Goal: Browse casually: Explore the website without a specific task or goal

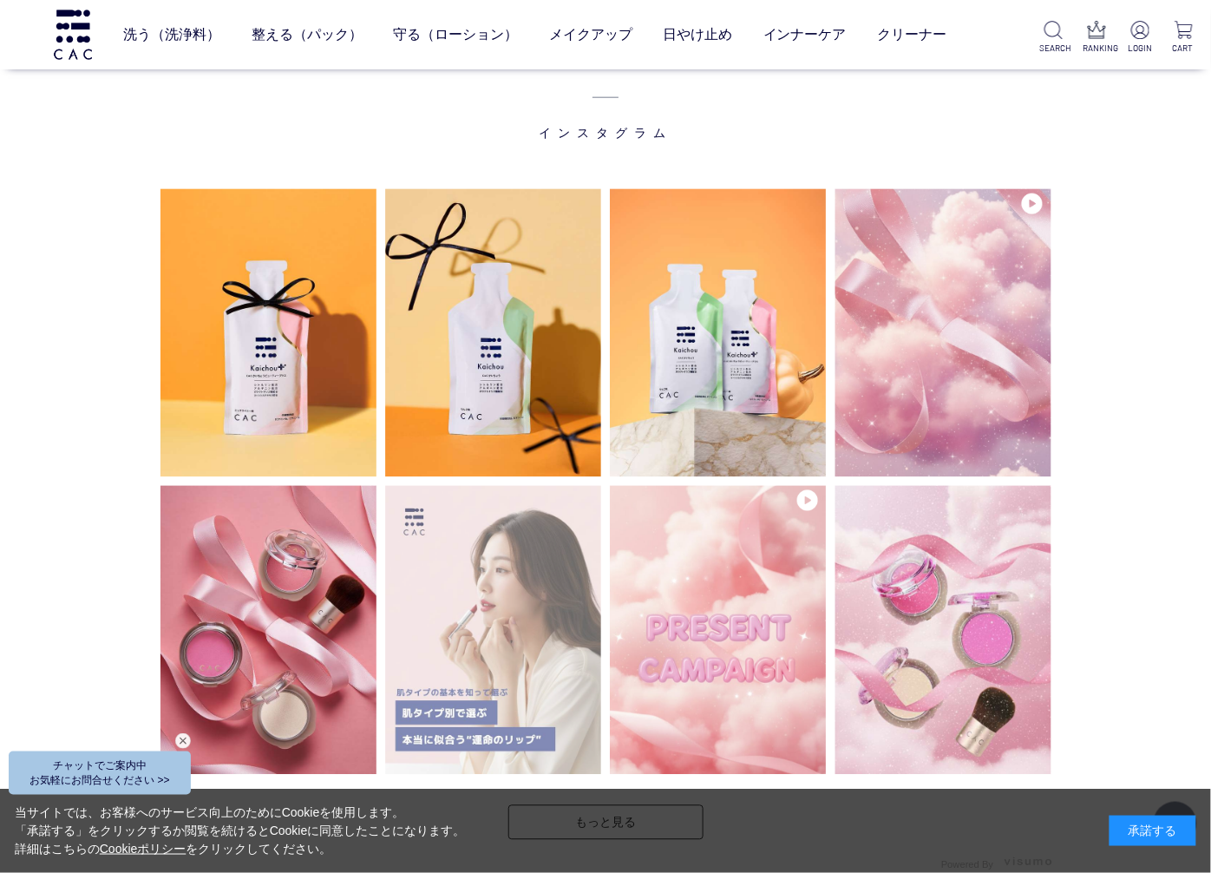
scroll to position [4143, 0]
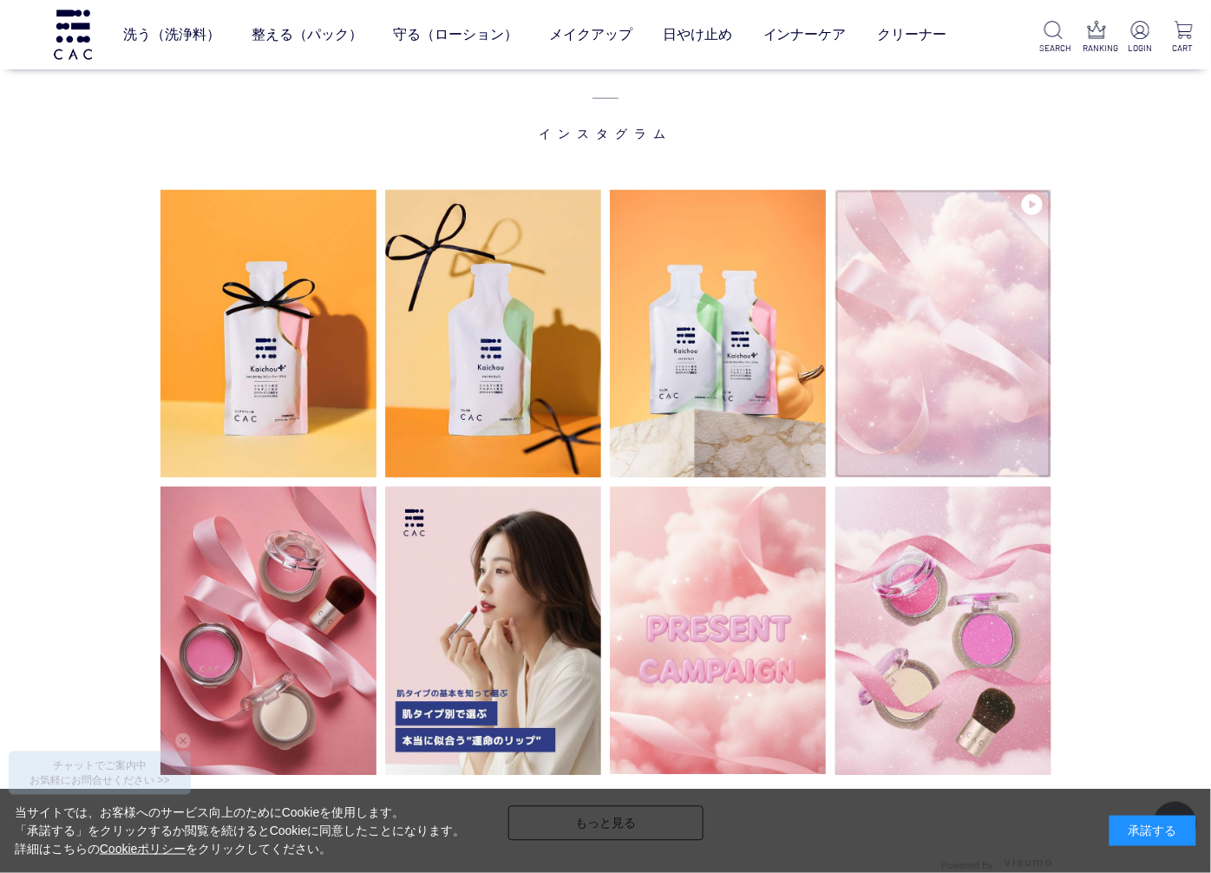
click at [958, 380] on img at bounding box center [943, 334] width 216 height 288
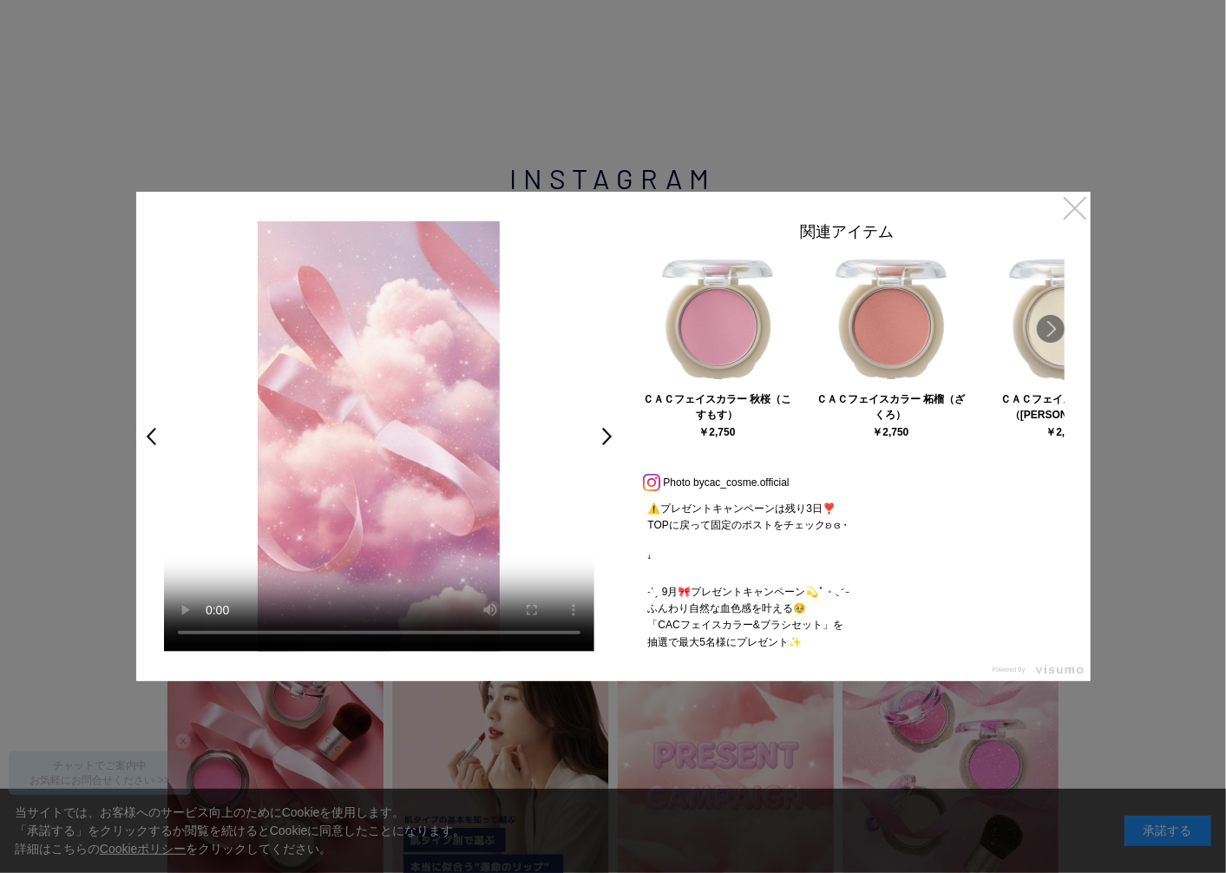
click at [1075, 206] on link "×" at bounding box center [1074, 207] width 31 height 31
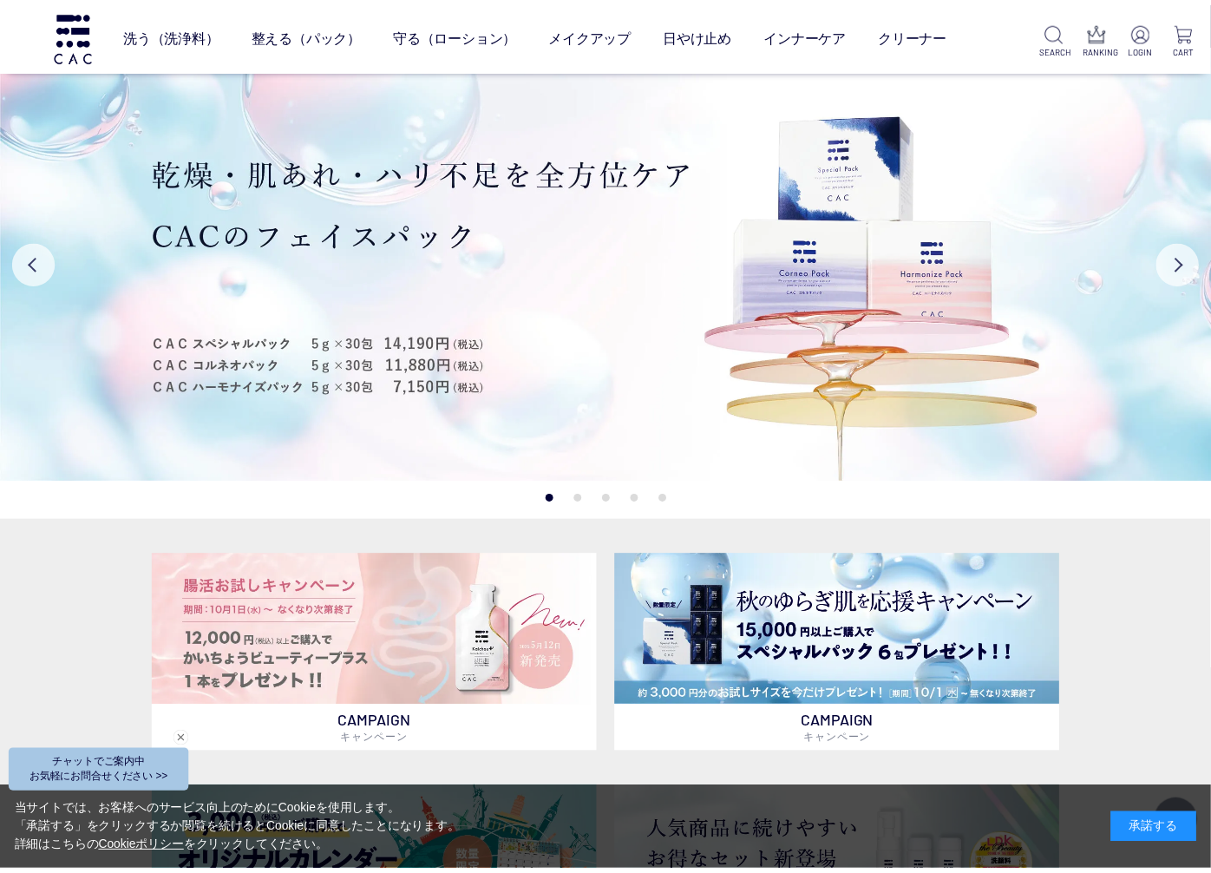
scroll to position [4143, 0]
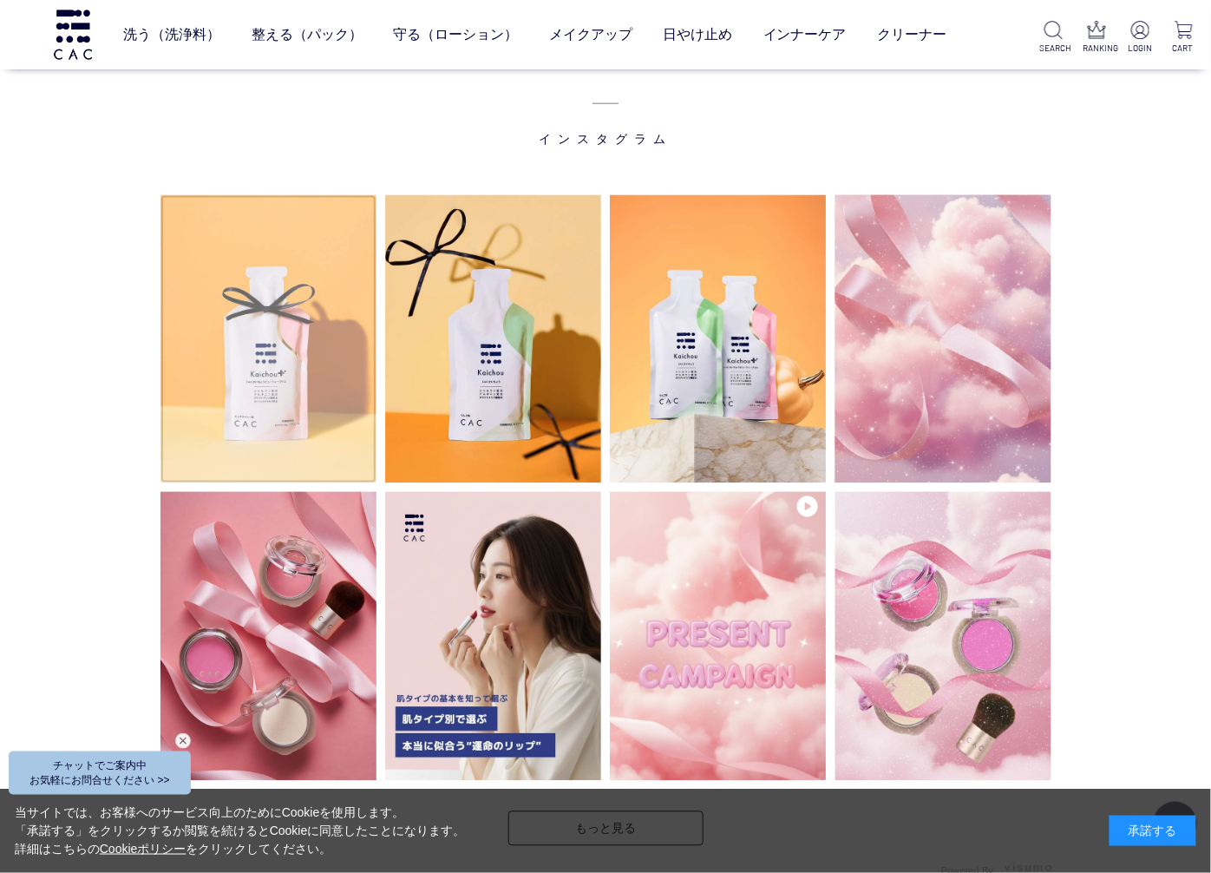
click at [257, 376] on img at bounding box center [268, 339] width 216 height 288
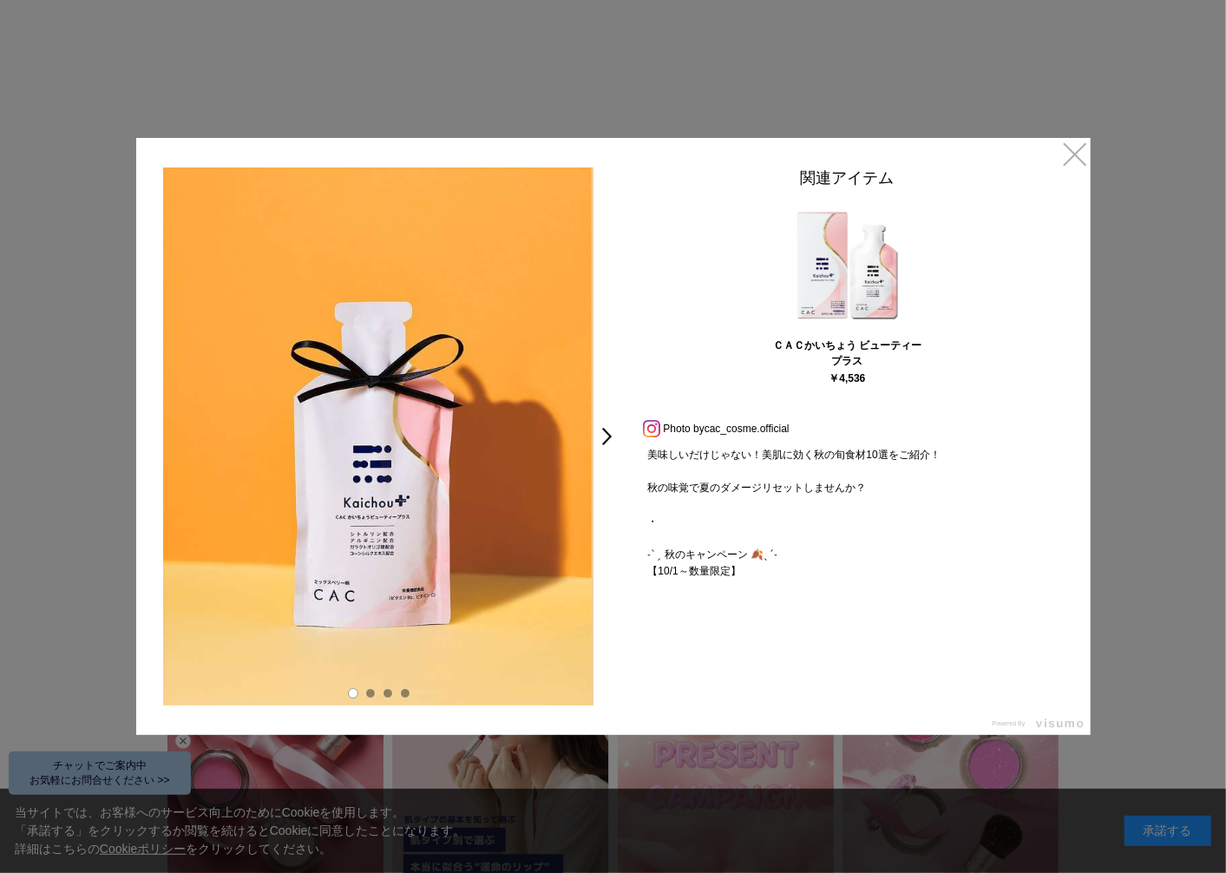
drag, startPoint x: 448, startPoint y: 535, endPoint x: 248, endPoint y: 509, distance: 201.2
click at [248, 509] on img at bounding box center [376, 436] width 430 height 538
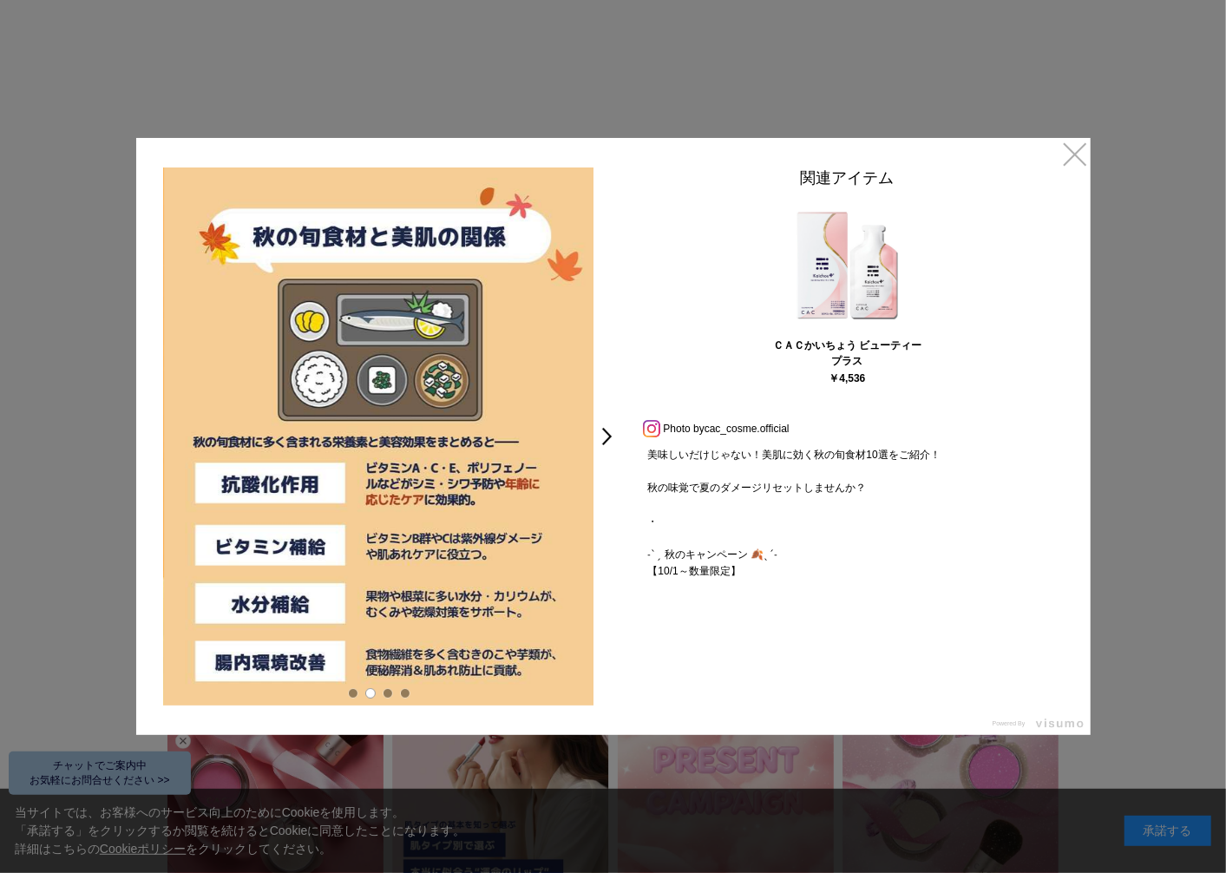
drag, startPoint x: 482, startPoint y: 507, endPoint x: 370, endPoint y: 505, distance: 111.9
click at [379, 505] on img at bounding box center [379, 436] width 430 height 538
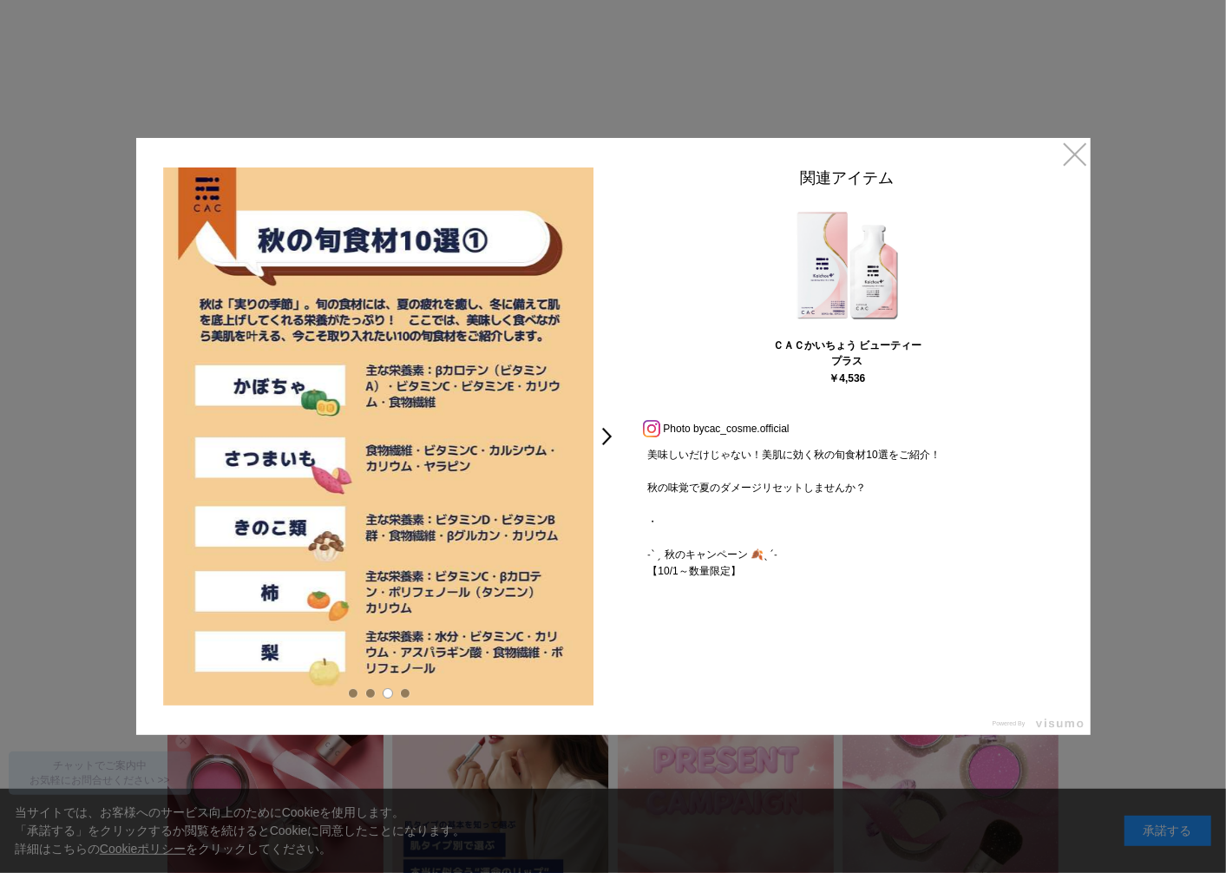
drag, startPoint x: 505, startPoint y: 542, endPoint x: 379, endPoint y: 542, distance: 125.8
click at [392, 542] on img at bounding box center [379, 436] width 430 height 538
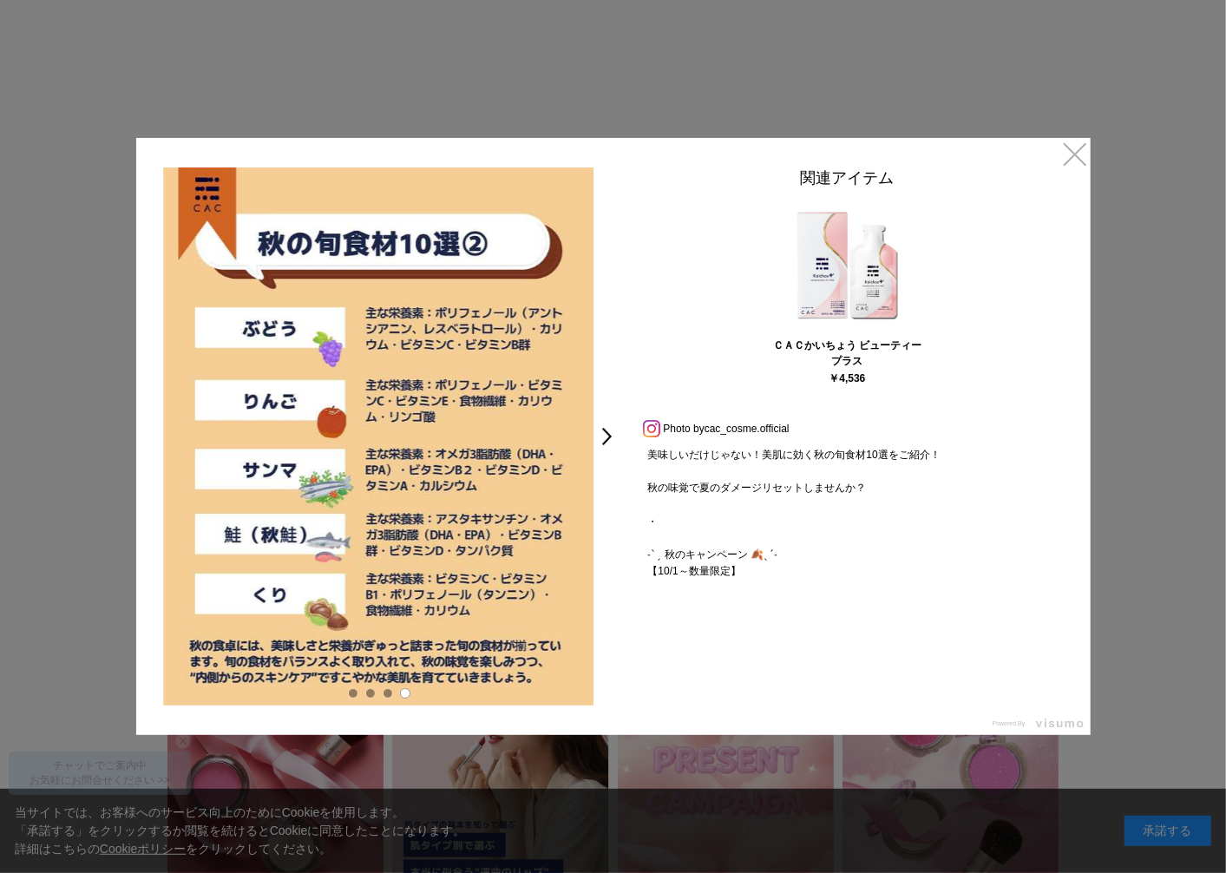
drag, startPoint x: 507, startPoint y: 547, endPoint x: 437, endPoint y: 546, distance: 69.4
click at [438, 546] on img at bounding box center [379, 436] width 430 height 538
click at [607, 442] on link ">" at bounding box center [611, 436] width 24 height 31
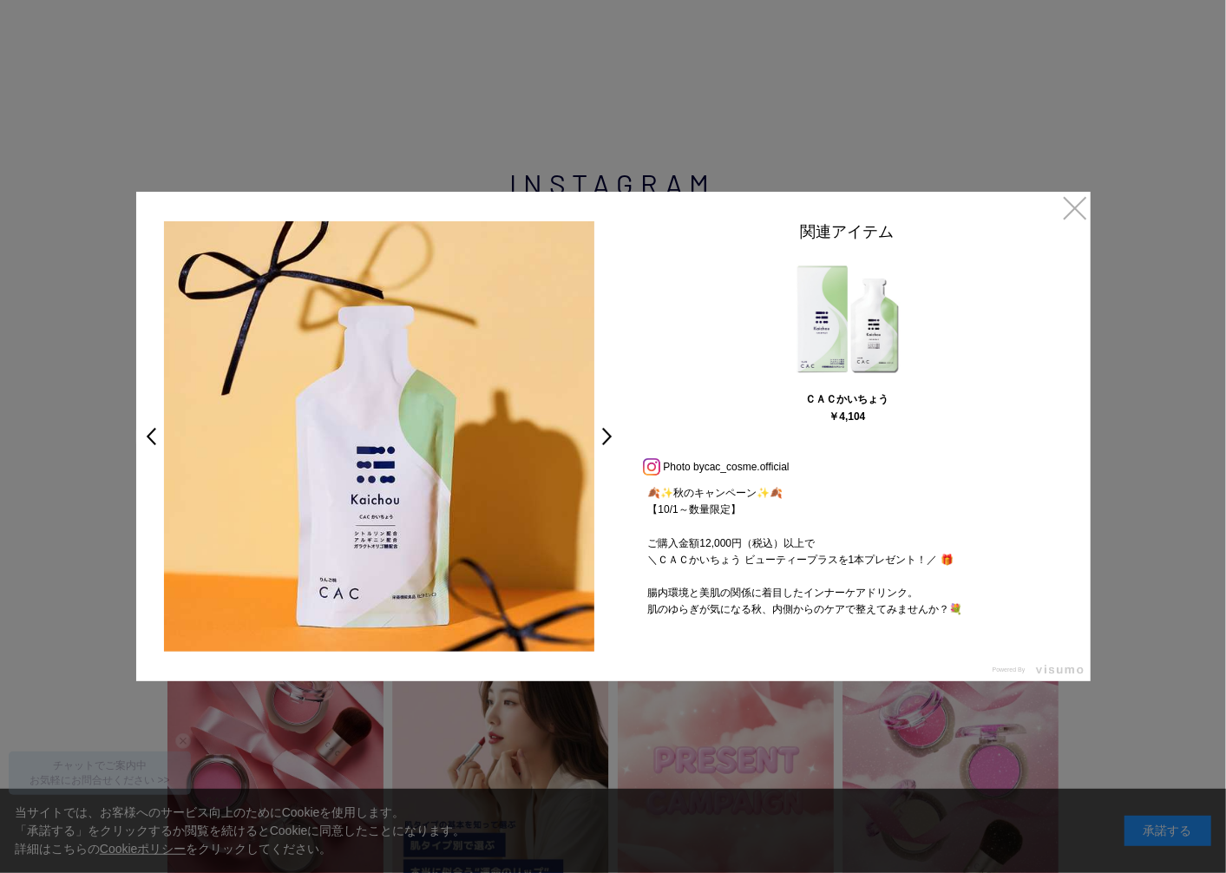
drag, startPoint x: 513, startPoint y: 474, endPoint x: 306, endPoint y: 452, distance: 207.6
click at [297, 452] on img at bounding box center [379, 436] width 430 height 430
drag, startPoint x: 482, startPoint y: 457, endPoint x: 291, endPoint y: 454, distance: 190.8
click at [296, 454] on img at bounding box center [379, 436] width 430 height 430
drag, startPoint x: 405, startPoint y: 473, endPoint x: 343, endPoint y: 474, distance: 62.5
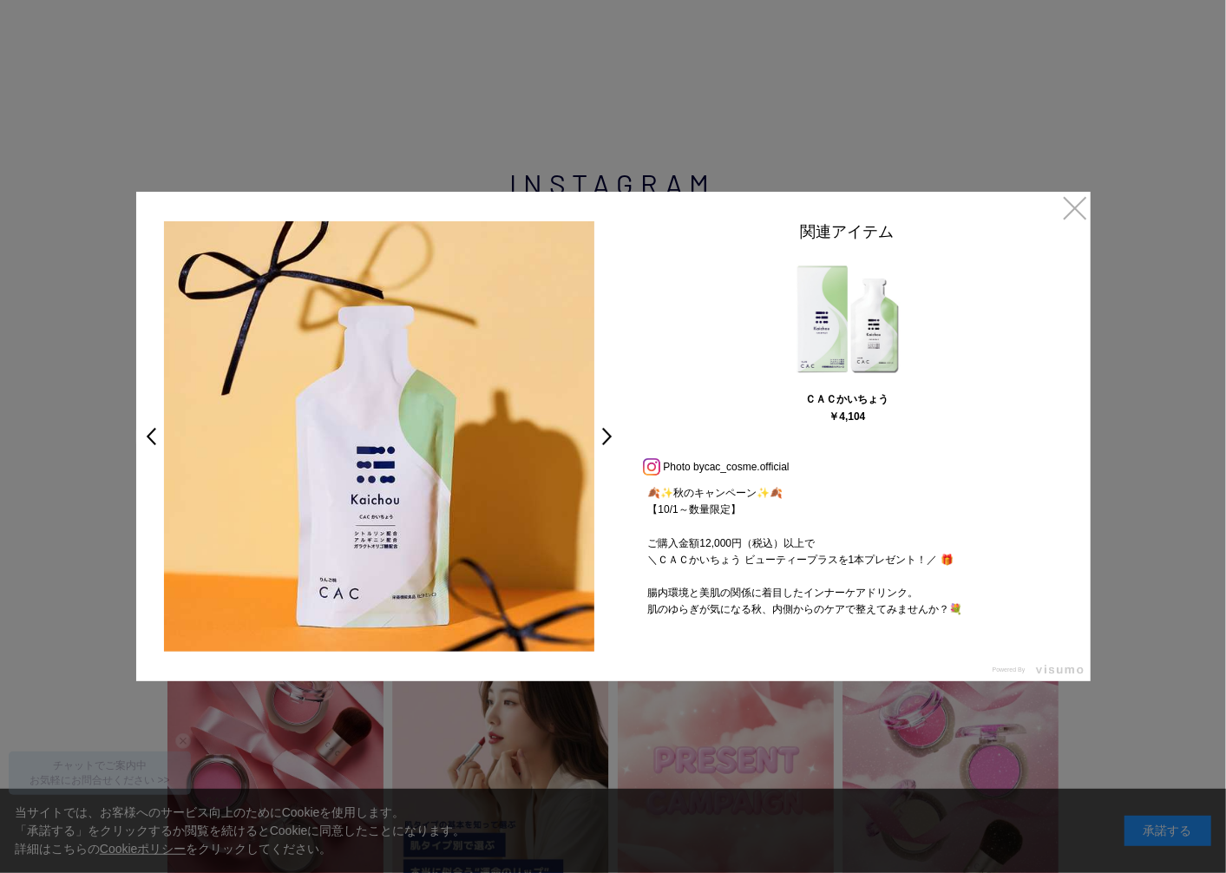
click at [263, 473] on img at bounding box center [379, 436] width 430 height 430
click at [611, 442] on link ">" at bounding box center [611, 436] width 24 height 31
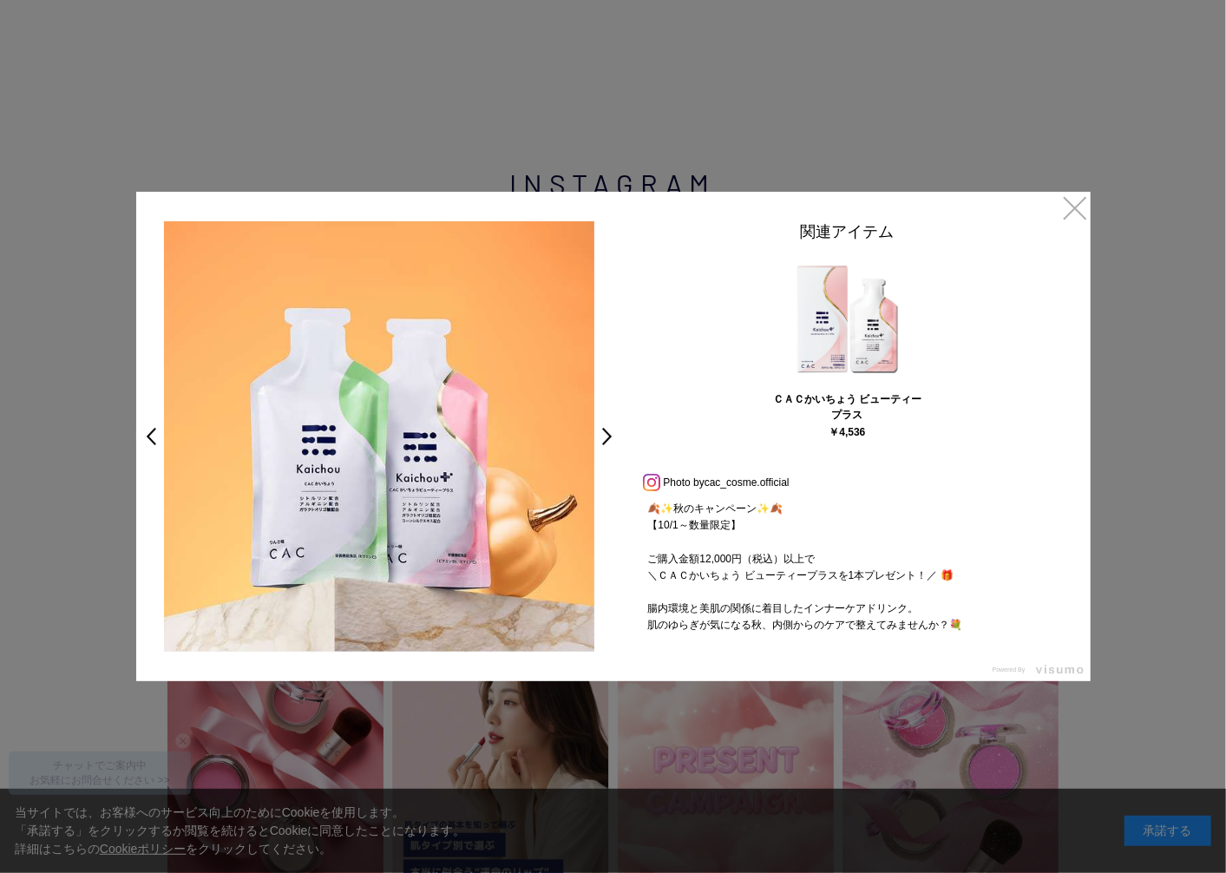
drag, startPoint x: 572, startPoint y: 474, endPoint x: 221, endPoint y: 474, distance: 351.3
click at [197, 474] on img at bounding box center [379, 436] width 430 height 430
click at [603, 436] on link ">" at bounding box center [611, 436] width 24 height 31
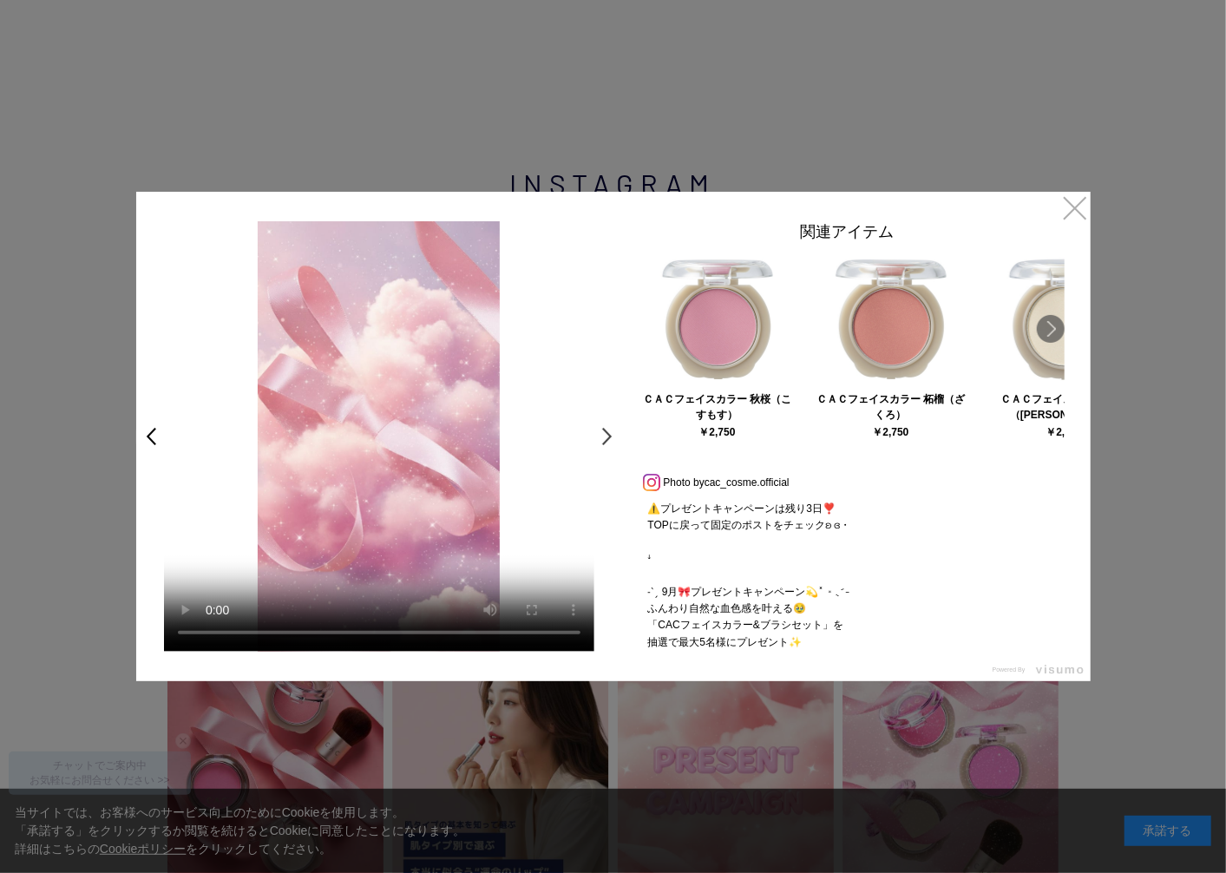
click at [611, 435] on link ">" at bounding box center [611, 436] width 24 height 31
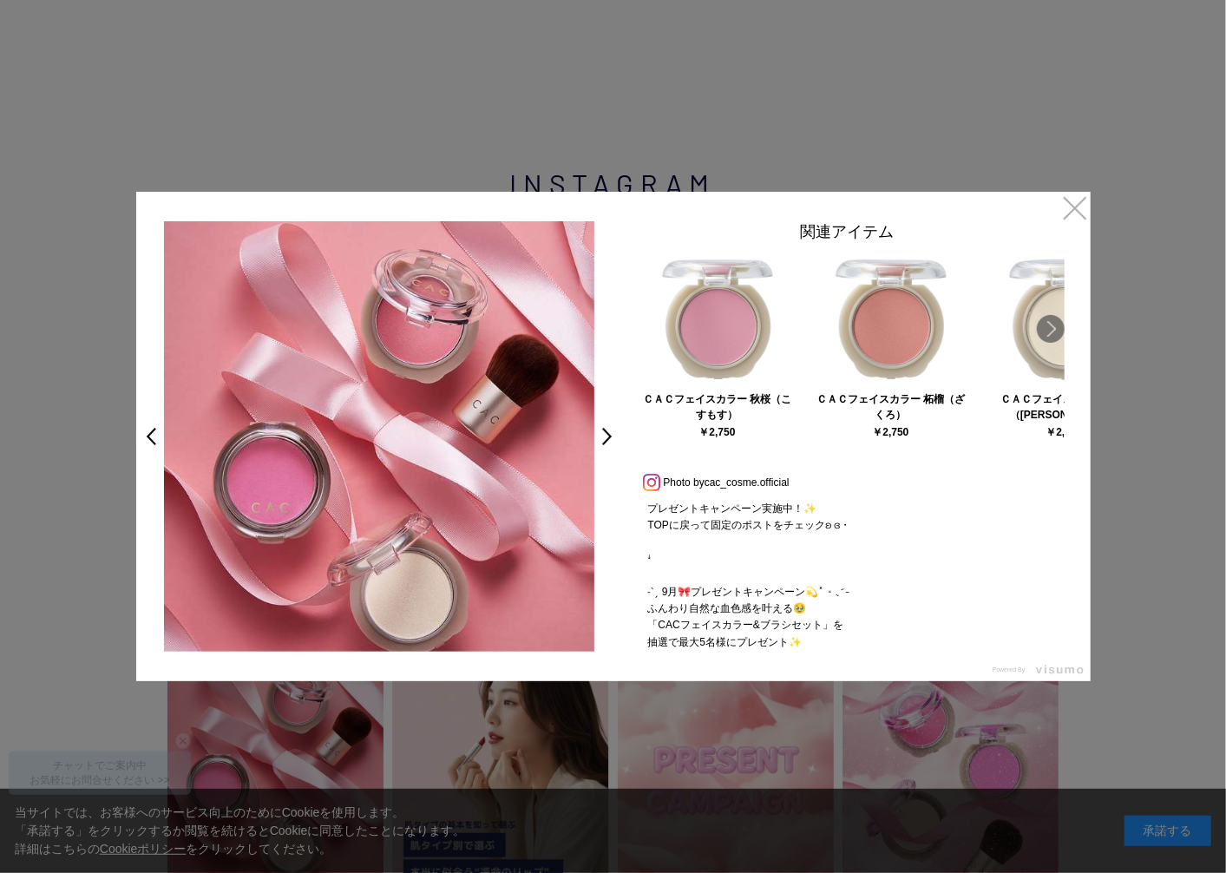
drag, startPoint x: 540, startPoint y: 509, endPoint x: 344, endPoint y: 507, distance: 196.0
click at [337, 509] on img at bounding box center [379, 436] width 430 height 430
click at [607, 438] on link ">" at bounding box center [611, 436] width 24 height 31
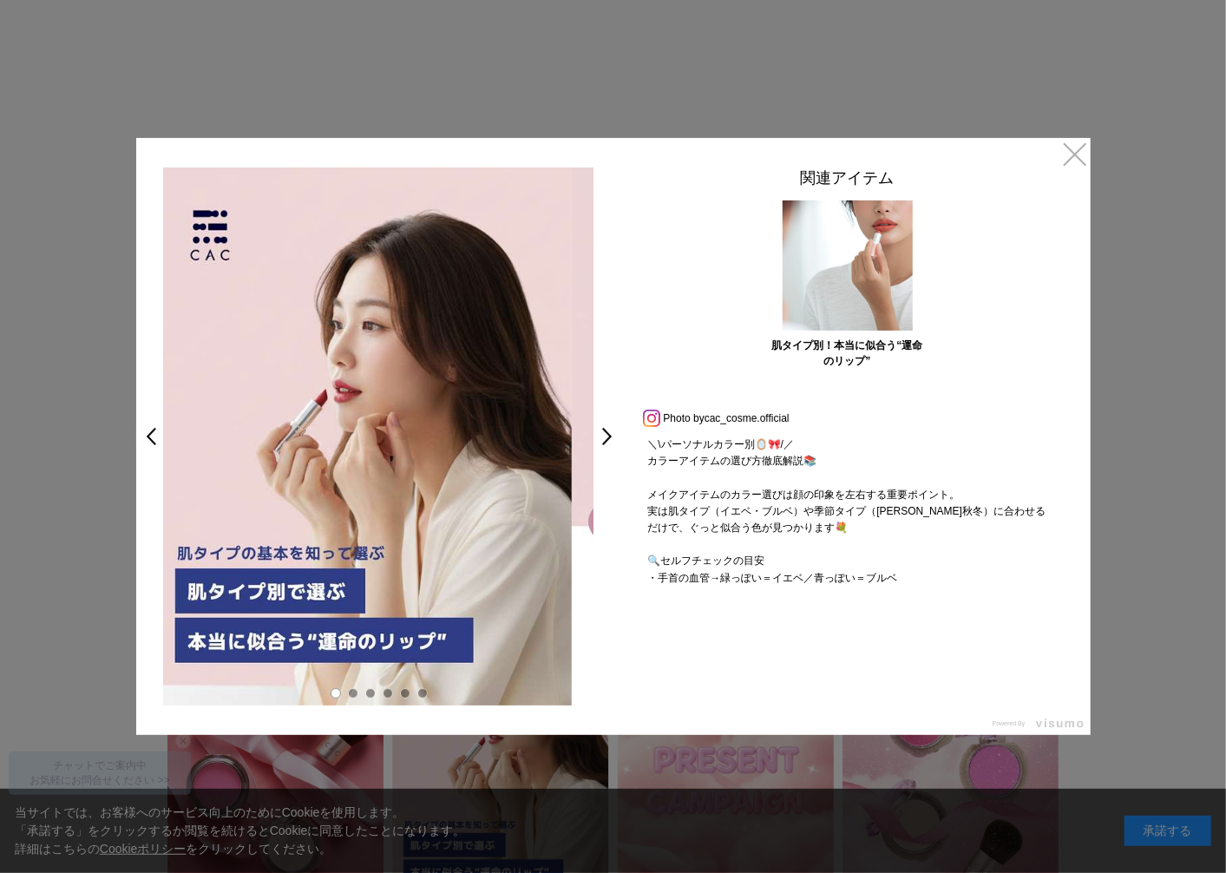
drag, startPoint x: 524, startPoint y: 579, endPoint x: 338, endPoint y: 557, distance: 186.9
click at [338, 557] on img at bounding box center [356, 436] width 430 height 538
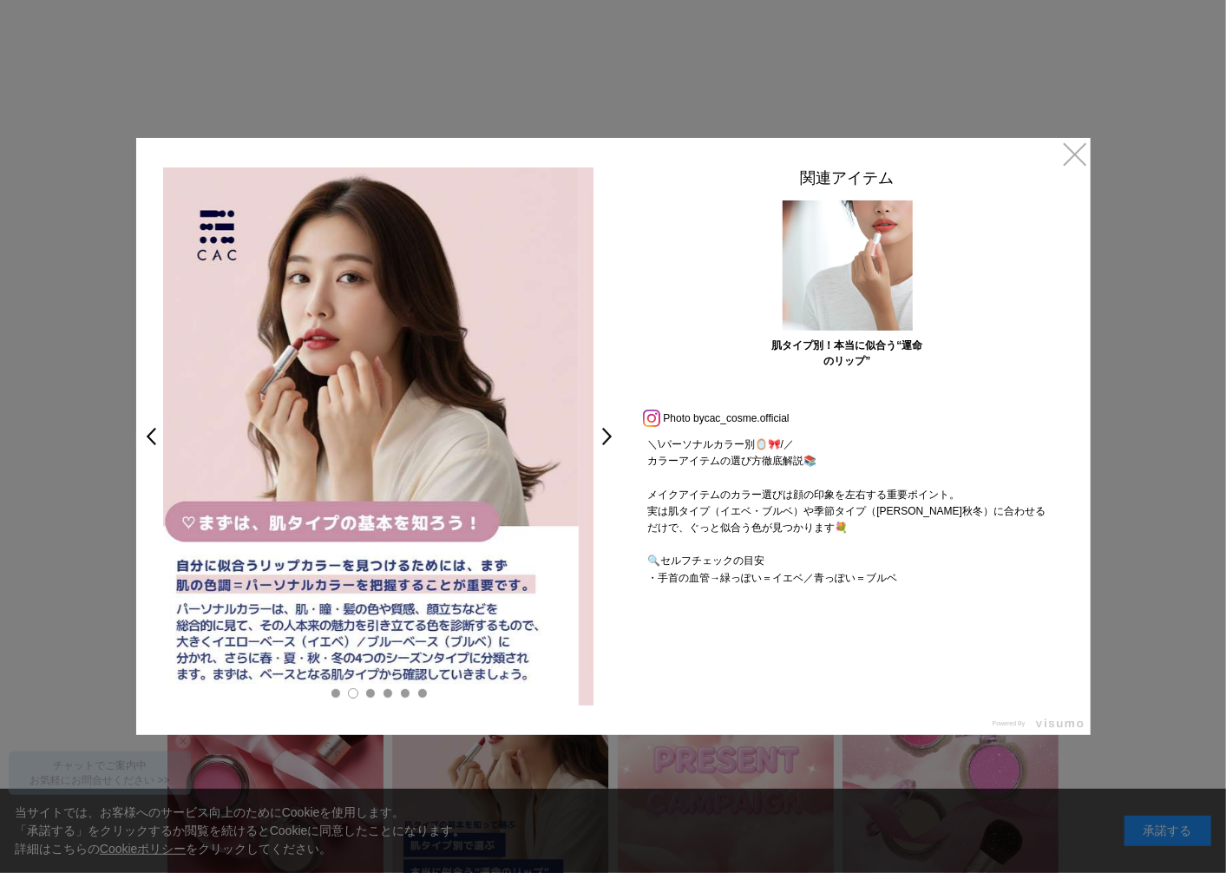
drag, startPoint x: 538, startPoint y: 482, endPoint x: 307, endPoint y: 482, distance: 230.7
click at [307, 482] on img at bounding box center [363, 436] width 430 height 538
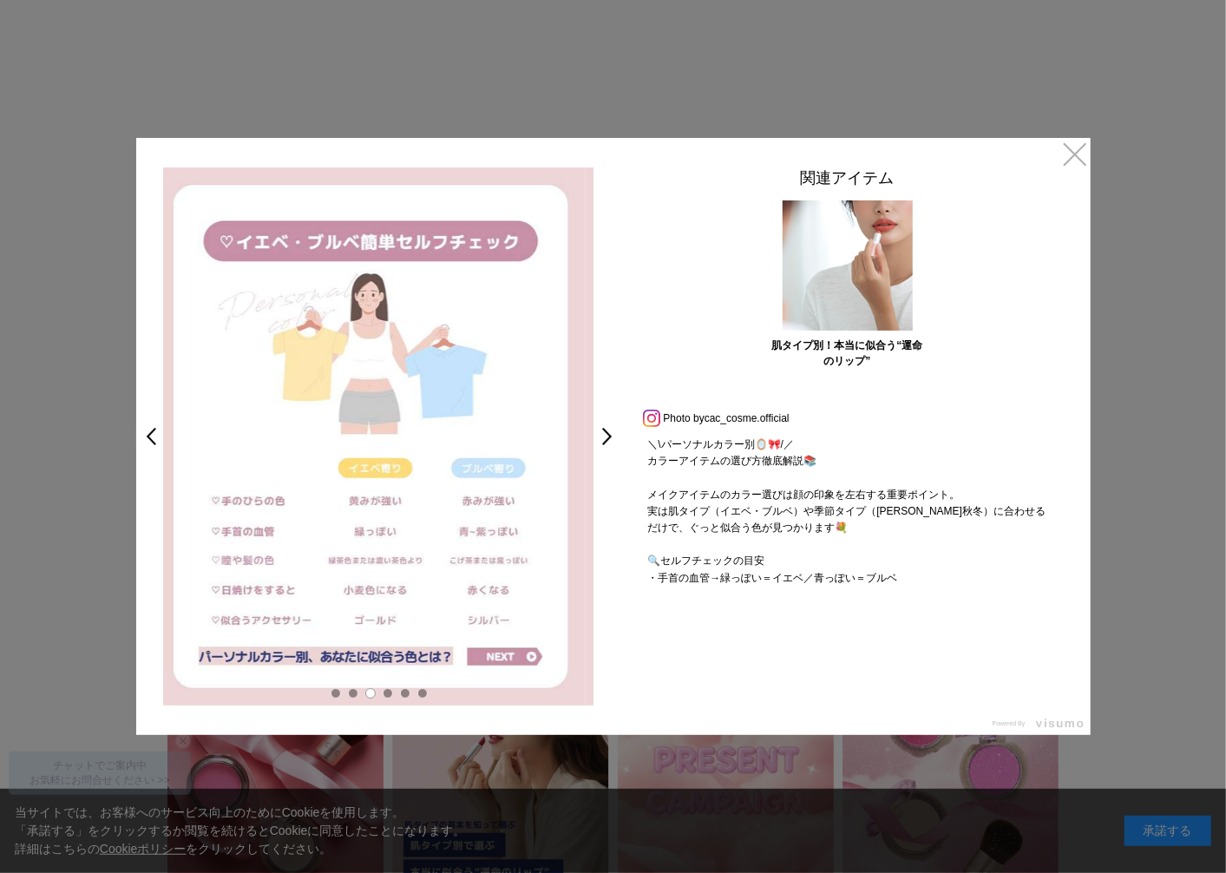
drag, startPoint x: 479, startPoint y: 582, endPoint x: 359, endPoint y: 585, distance: 119.7
click at [362, 585] on img at bounding box center [370, 436] width 430 height 538
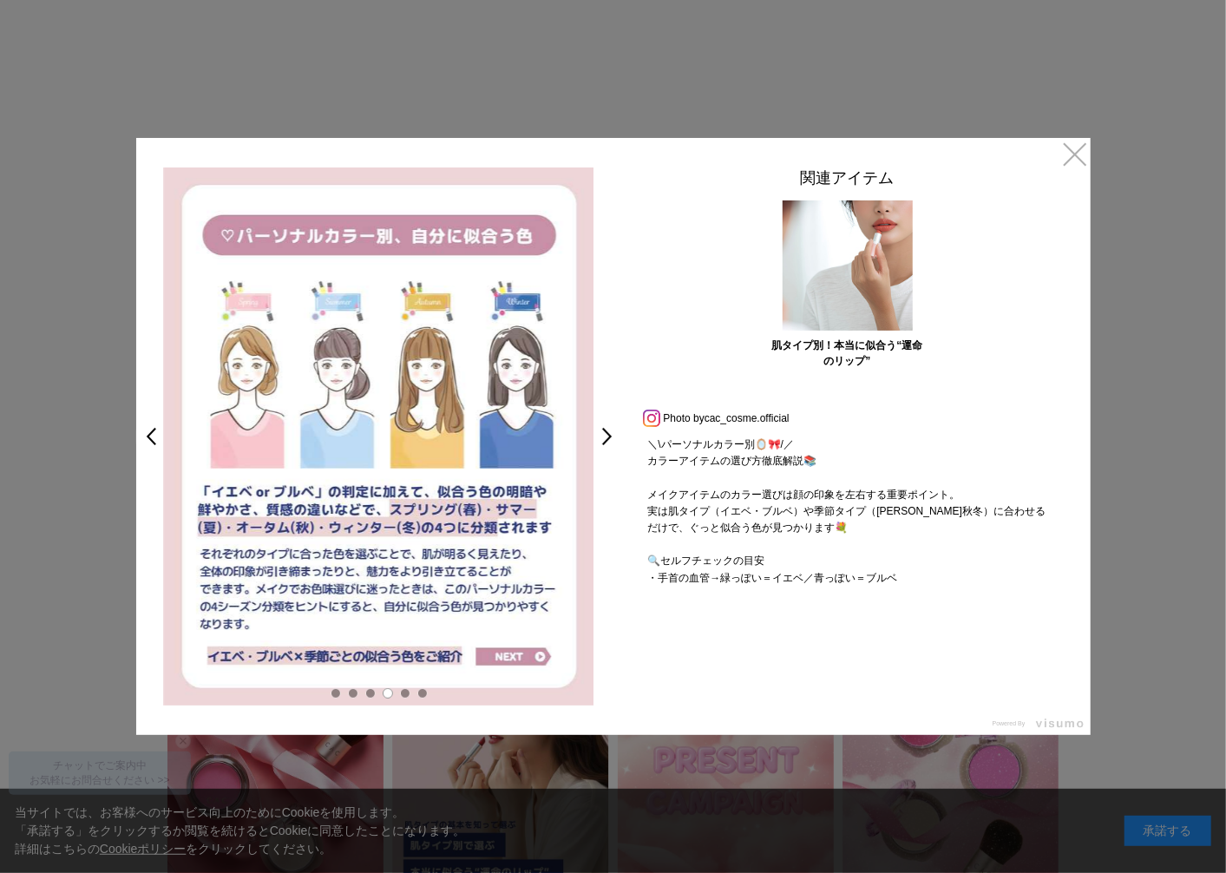
drag, startPoint x: 513, startPoint y: 572, endPoint x: 318, endPoint y: 559, distance: 195.6
click at [322, 559] on img at bounding box center [379, 436] width 430 height 538
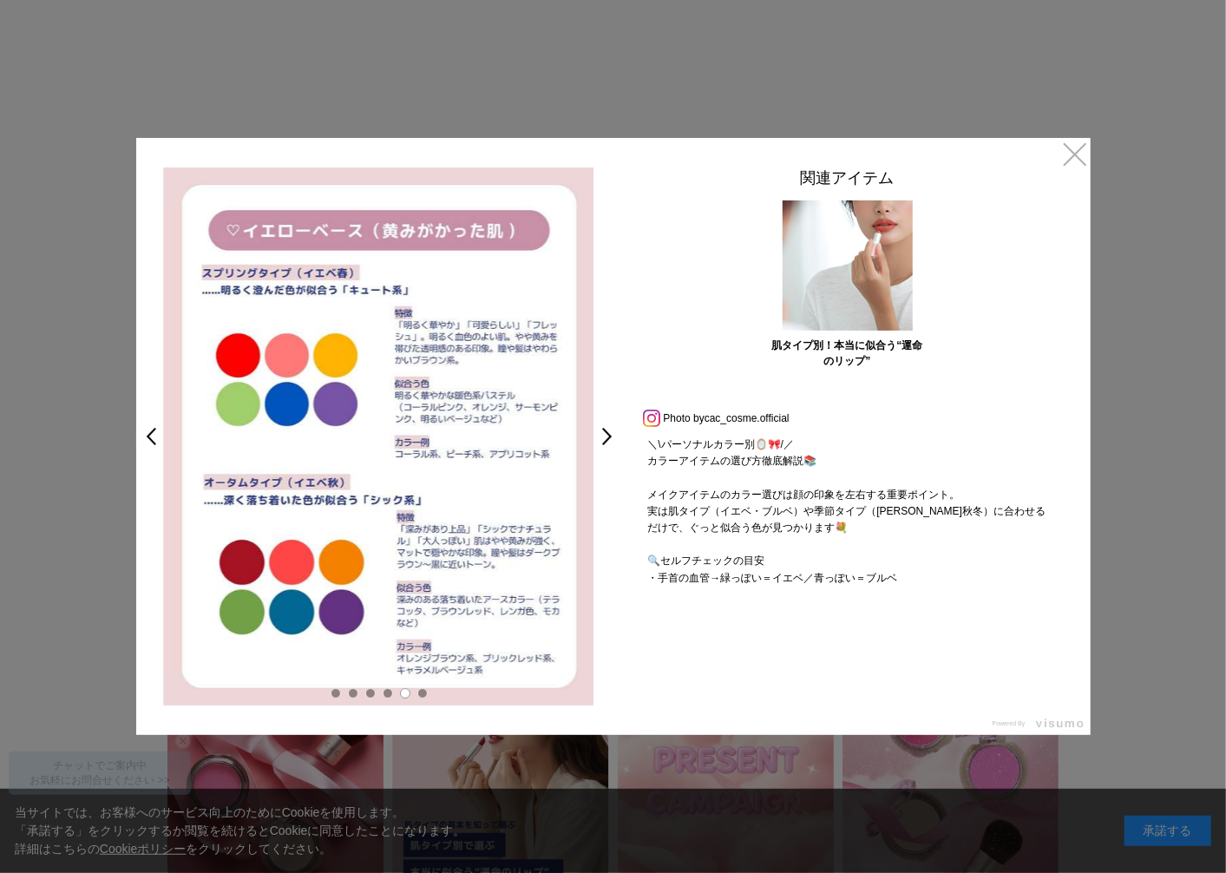
drag, startPoint x: 457, startPoint y: 577, endPoint x: 332, endPoint y: 583, distance: 125.0
click at [332, 584] on img at bounding box center [379, 436] width 430 height 538
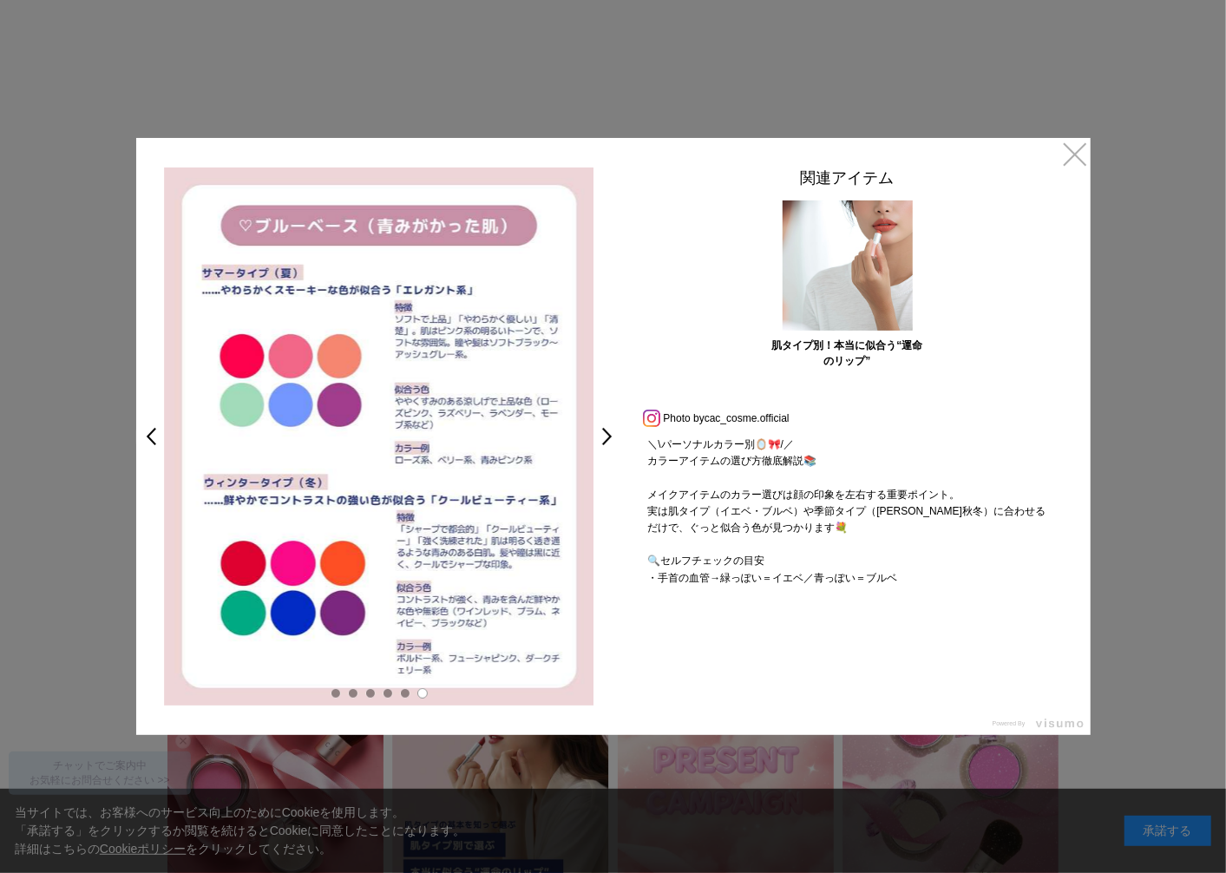
drag, startPoint x: 382, startPoint y: 579, endPoint x: 500, endPoint y: 588, distance: 118.3
click at [491, 588] on img at bounding box center [379, 436] width 430 height 538
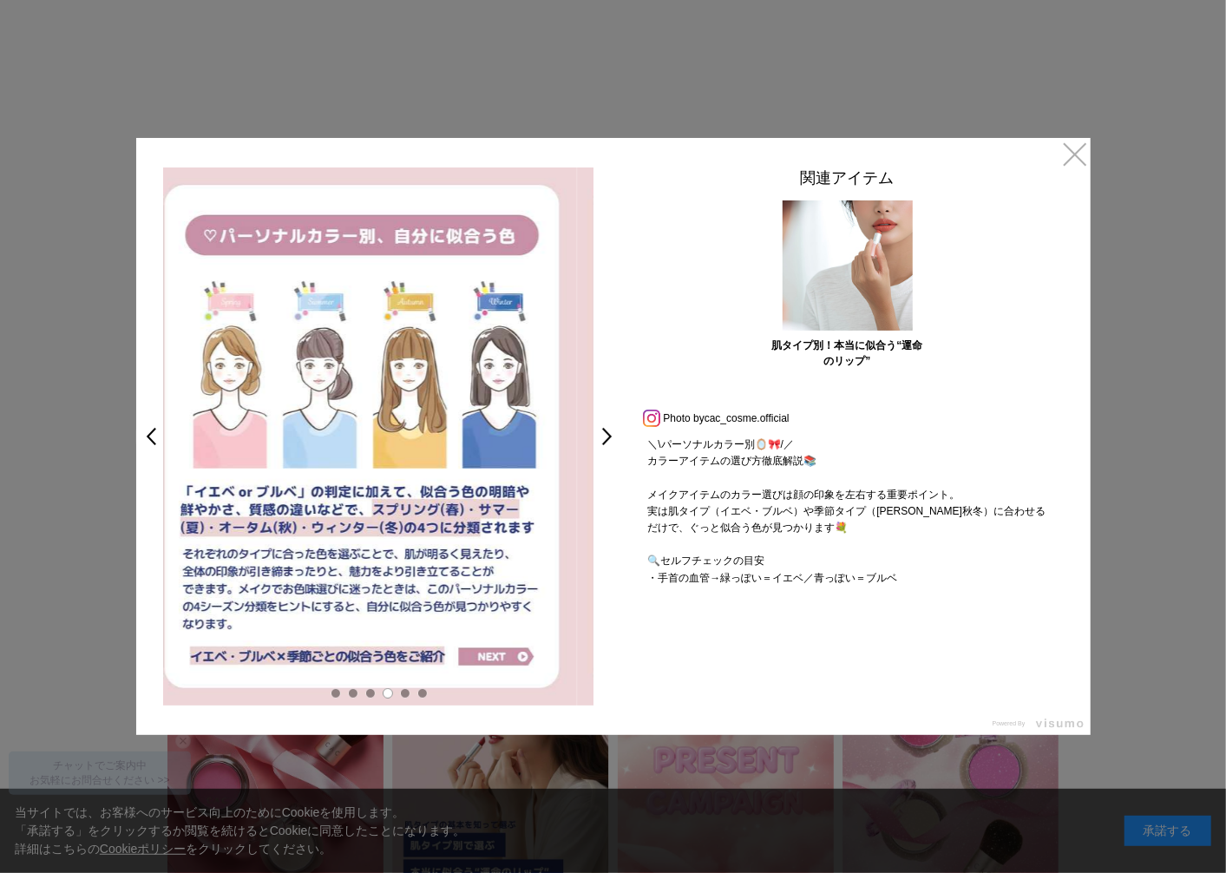
drag, startPoint x: 519, startPoint y: 588, endPoint x: 391, endPoint y: 594, distance: 127.6
click at [401, 594] on img at bounding box center [362, 436] width 430 height 538
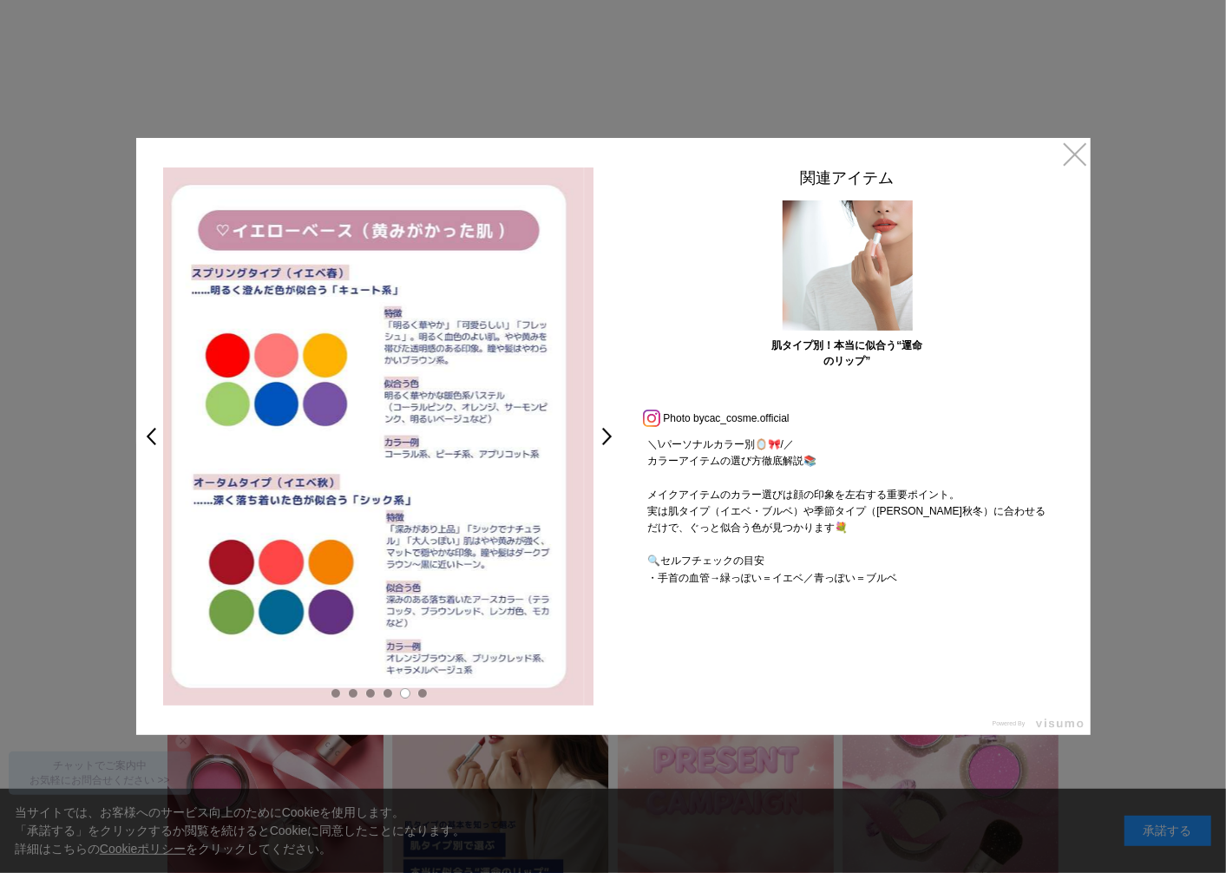
drag, startPoint x: 483, startPoint y: 590, endPoint x: 442, endPoint y: 590, distance: 40.8
click at [442, 590] on img at bounding box center [369, 436] width 430 height 538
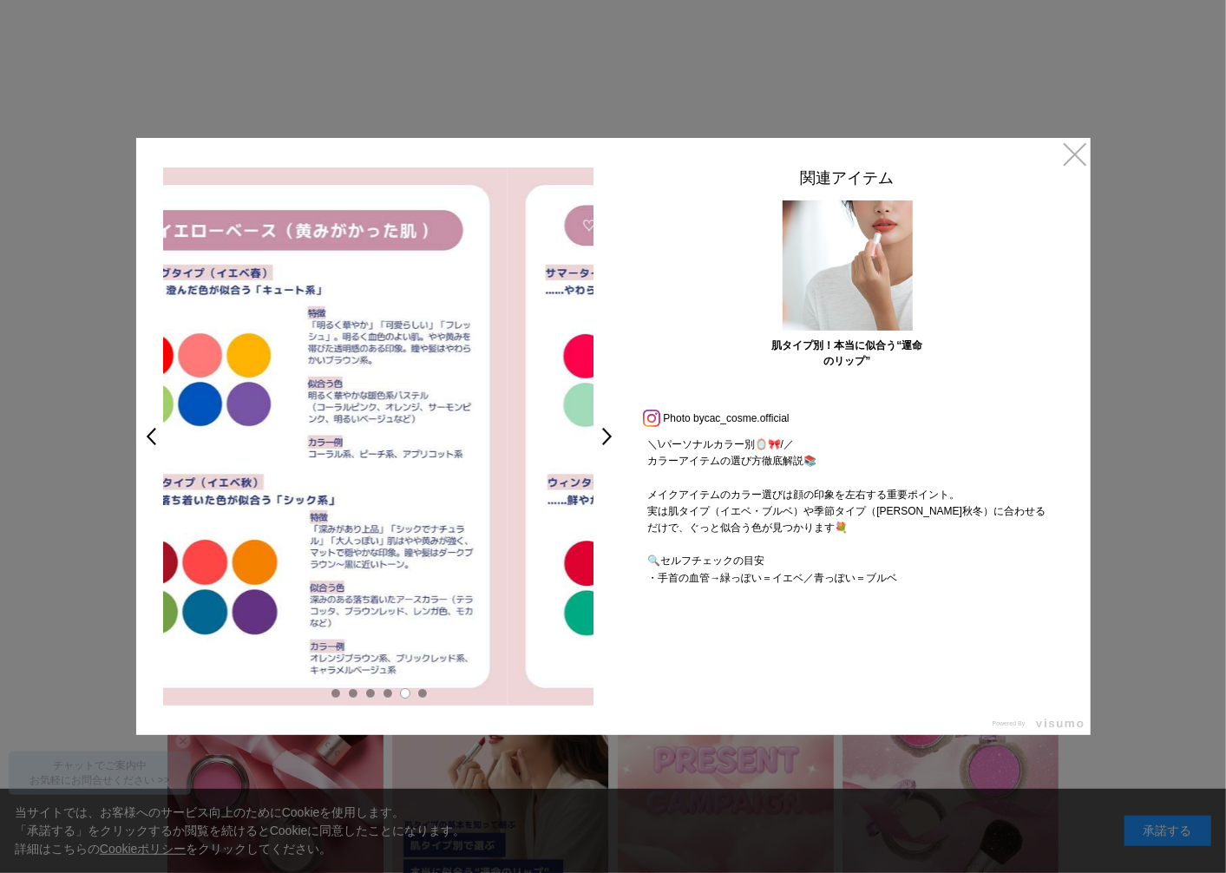
drag, startPoint x: 488, startPoint y: 569, endPoint x: 270, endPoint y: 578, distance: 218.7
click at [287, 578] on img at bounding box center [292, 436] width 430 height 538
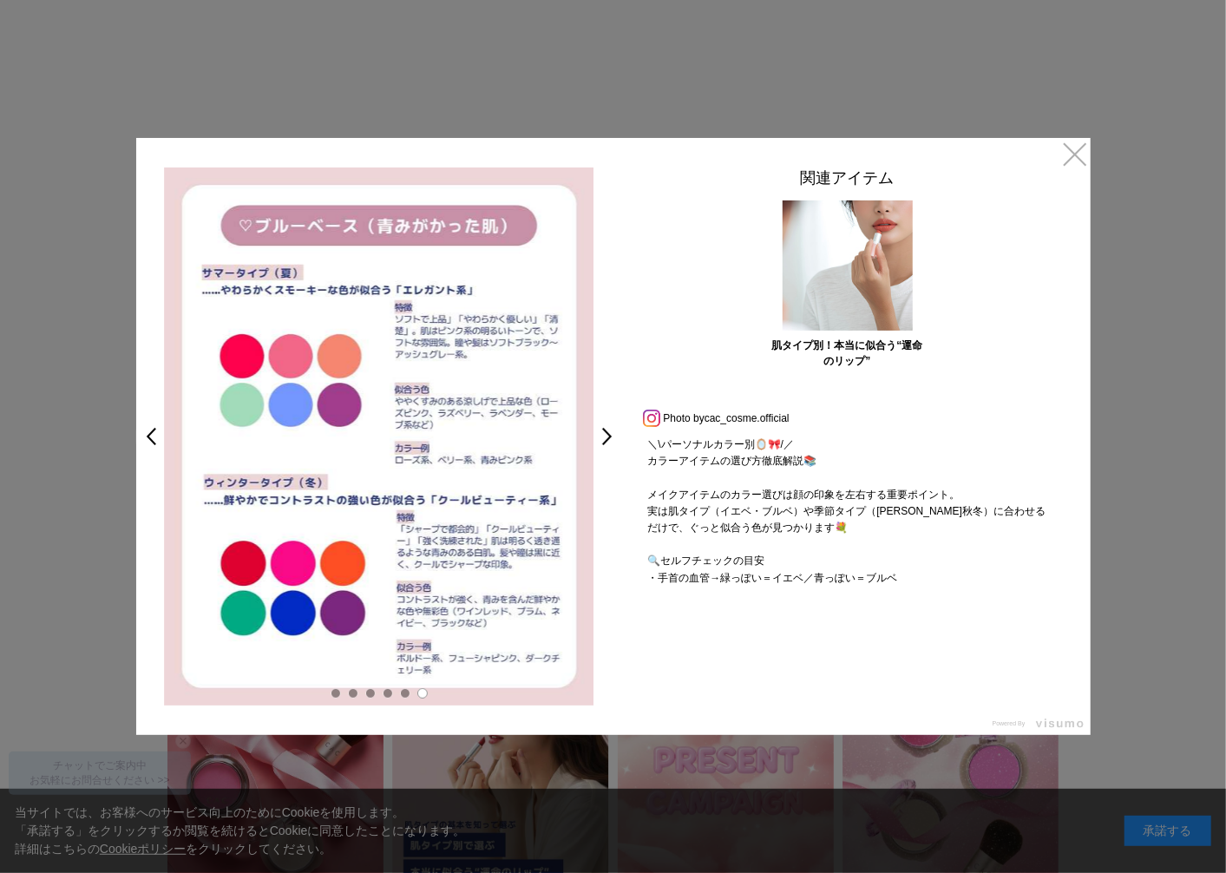
drag, startPoint x: 324, startPoint y: 584, endPoint x: 460, endPoint y: 579, distance: 135.4
click at [441, 583] on img at bounding box center [379, 436] width 430 height 538
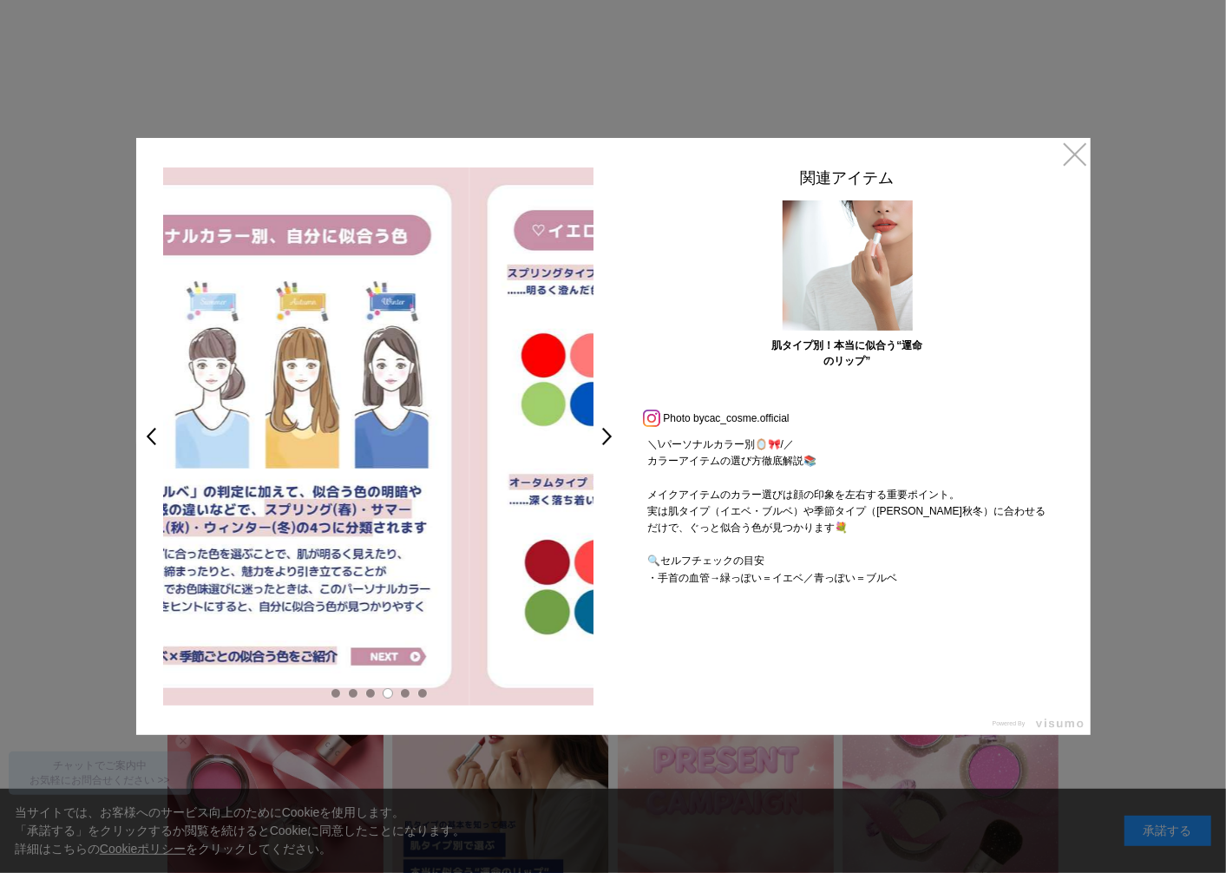
drag, startPoint x: 456, startPoint y: 575, endPoint x: 299, endPoint y: 570, distance: 157.1
click at [304, 571] on img at bounding box center [254, 436] width 430 height 538
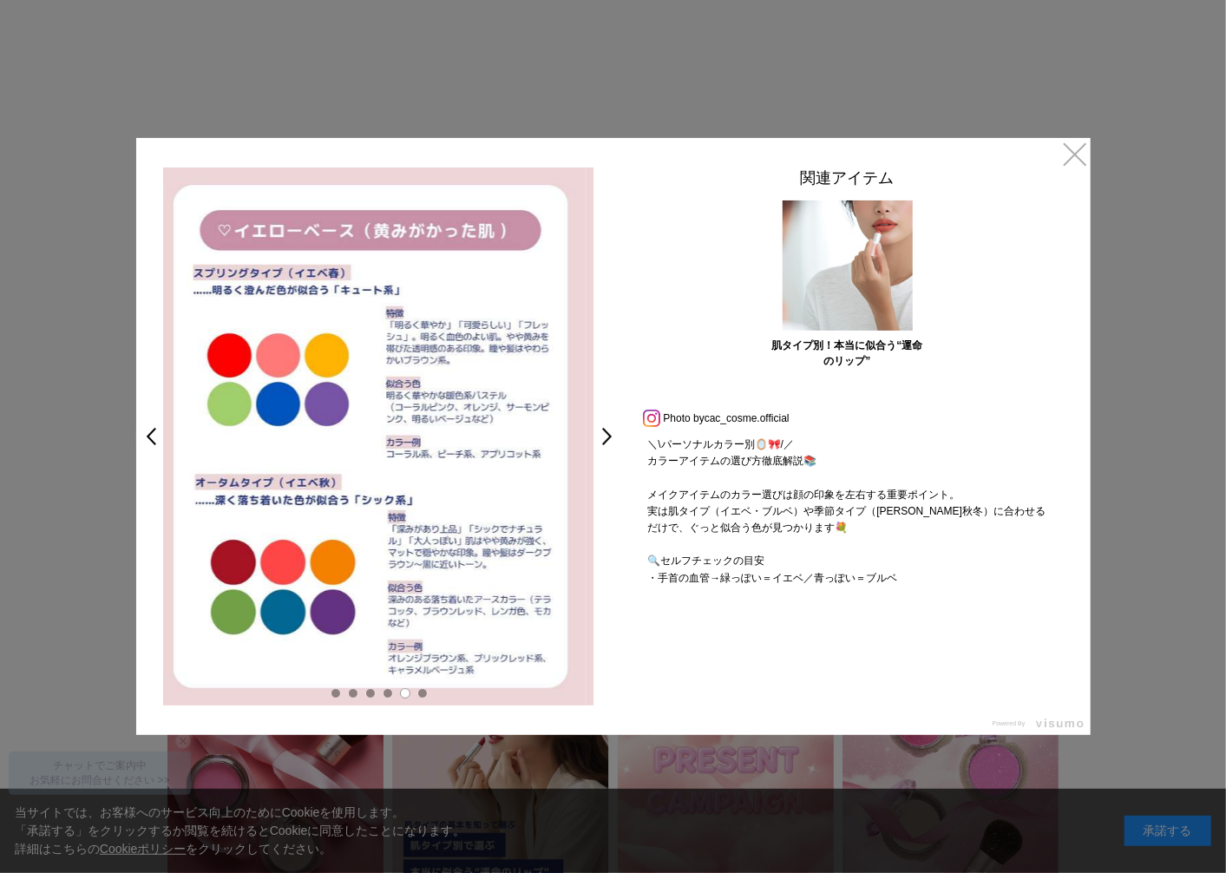
drag, startPoint x: 493, startPoint y: 585, endPoint x: 386, endPoint y: 588, distance: 106.7
click at [427, 588] on img at bounding box center [370, 436] width 430 height 538
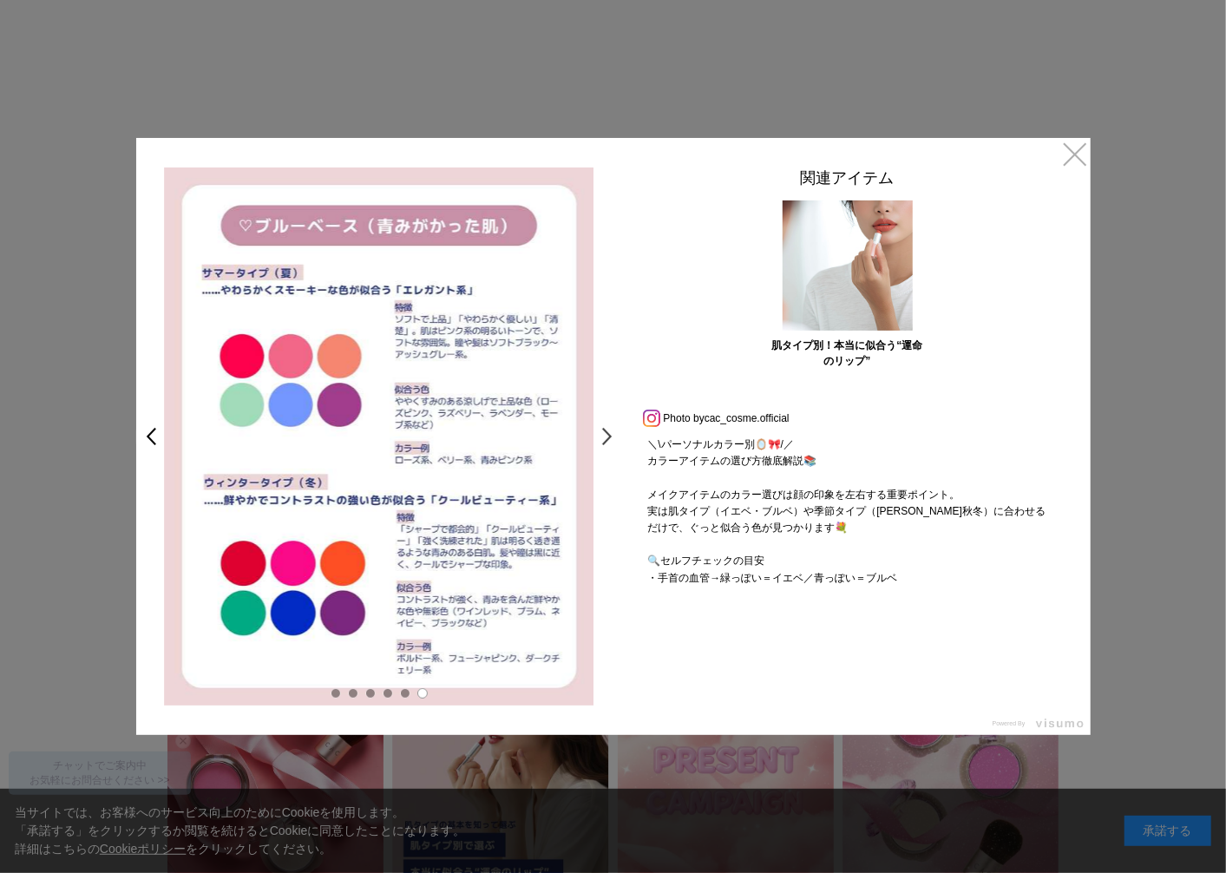
click at [607, 437] on link ">" at bounding box center [611, 436] width 24 height 31
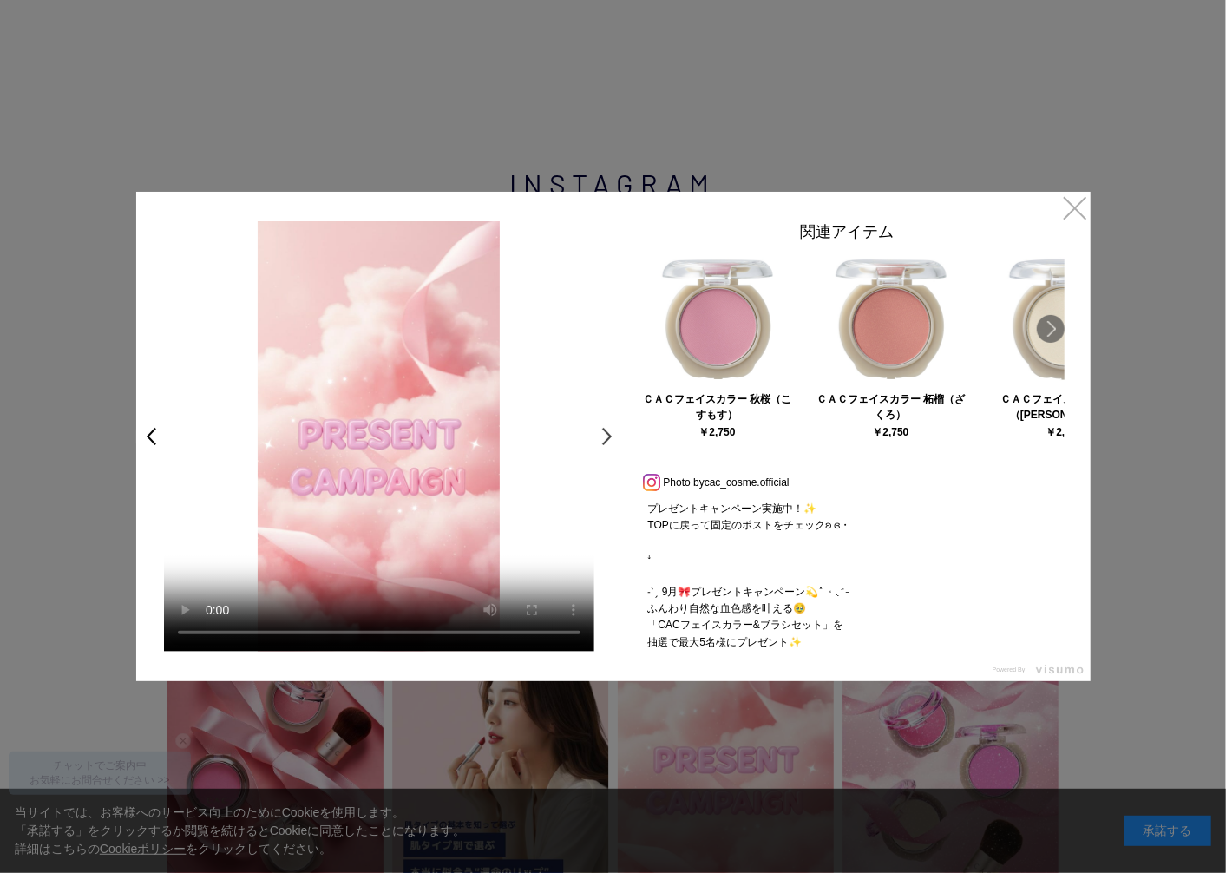
click at [602, 432] on link ">" at bounding box center [611, 436] width 24 height 31
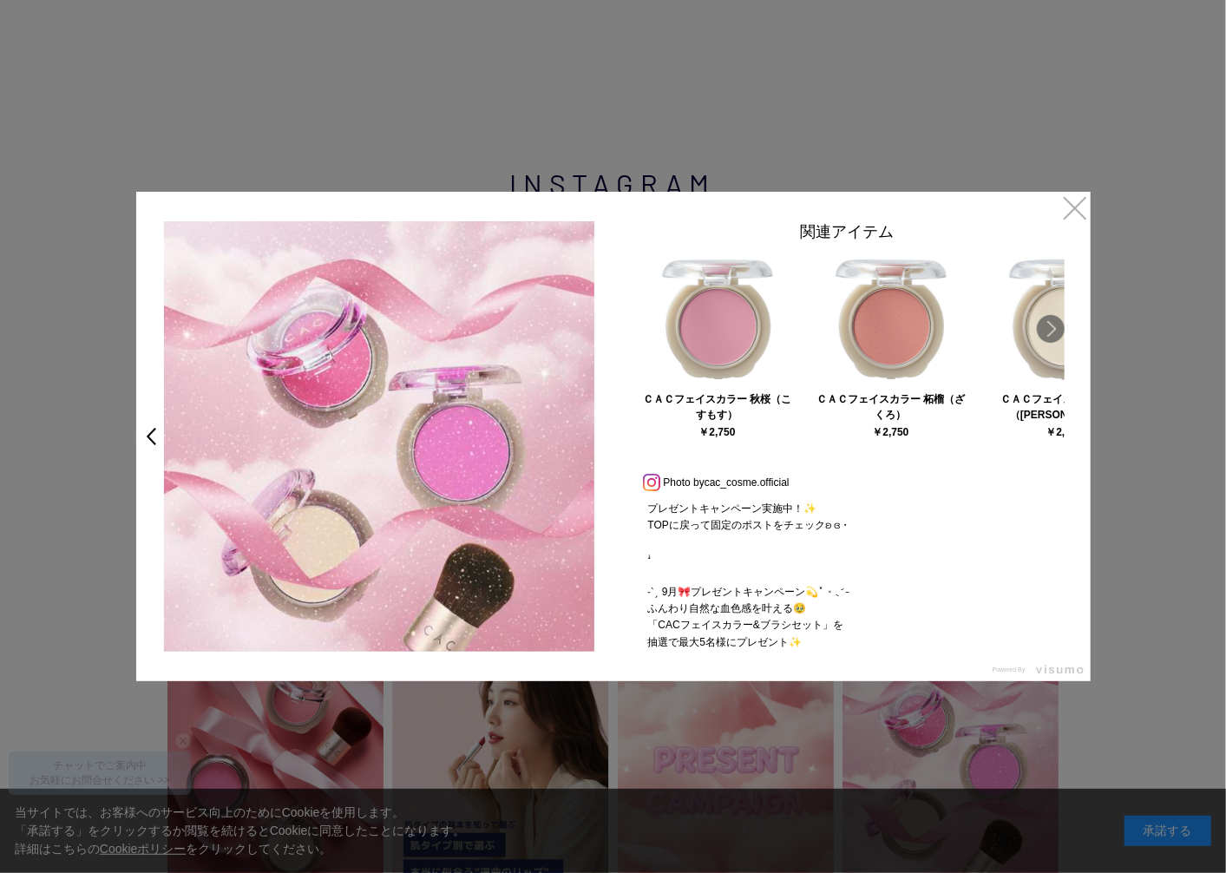
click at [617, 439] on div "< >" at bounding box center [379, 436] width 486 height 430
click at [1084, 210] on link "×" at bounding box center [1074, 207] width 31 height 31
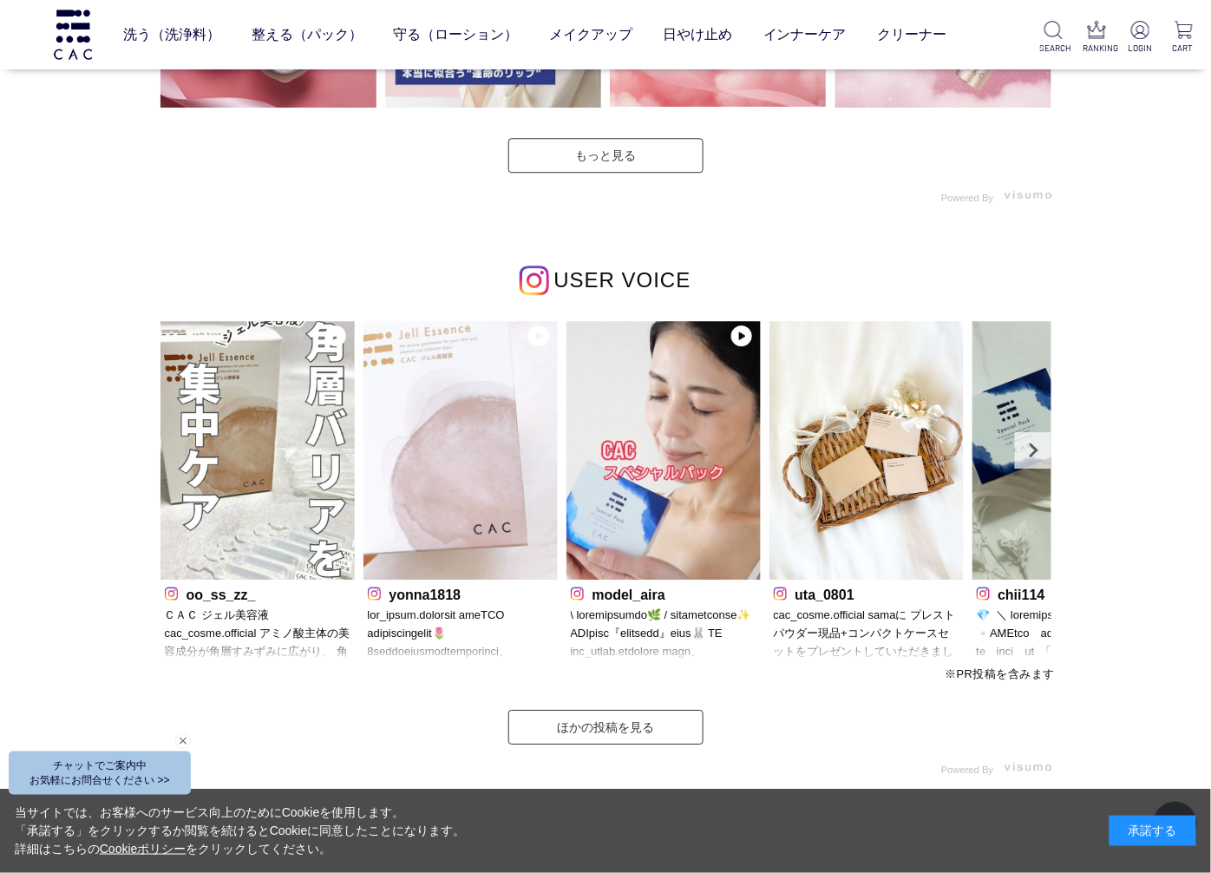
scroll to position [4808, 0]
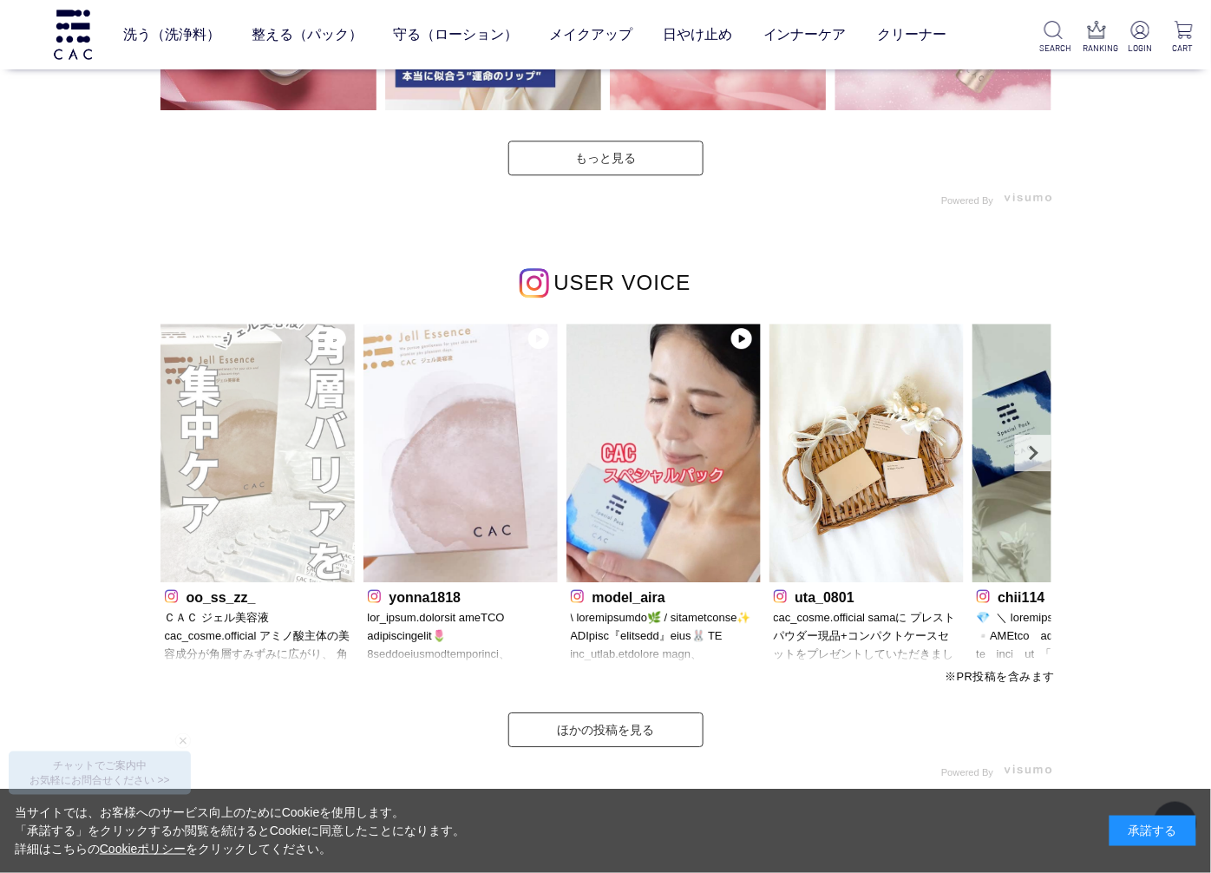
click at [226, 447] on img at bounding box center [257, 453] width 194 height 259
